Goal: Task Accomplishment & Management: Manage account settings

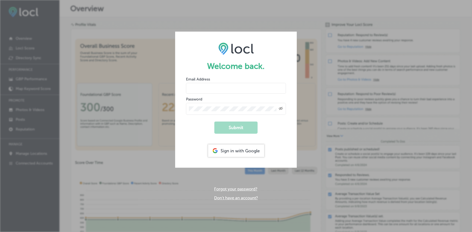
type input "[EMAIL_ADDRESS][DOMAIN_NAME]"
click at [238, 86] on input "[EMAIL_ADDRESS][DOMAIN_NAME]" at bounding box center [236, 88] width 100 height 11
click at [231, 126] on button "Submit" at bounding box center [235, 128] width 43 height 12
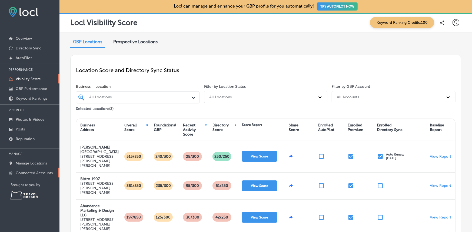
click at [36, 171] on p "Connected Accounts" at bounding box center [34, 173] width 37 height 5
click at [453, 22] on icon at bounding box center [456, 22] width 7 height 7
click at [450, 44] on p "My Account" at bounding box center [448, 42] width 24 height 6
click at [453, 42] on p "My Account" at bounding box center [448, 42] width 24 height 6
click at [453, 57] on p "My Teams" at bounding box center [446, 56] width 20 height 6
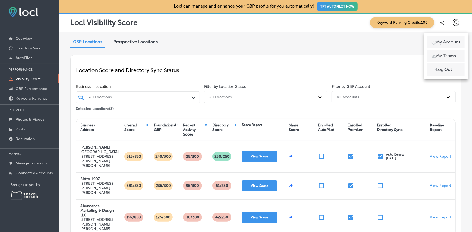
click at [233, 42] on div at bounding box center [236, 116] width 472 height 232
